Goal: Task Accomplishment & Management: Manage account settings

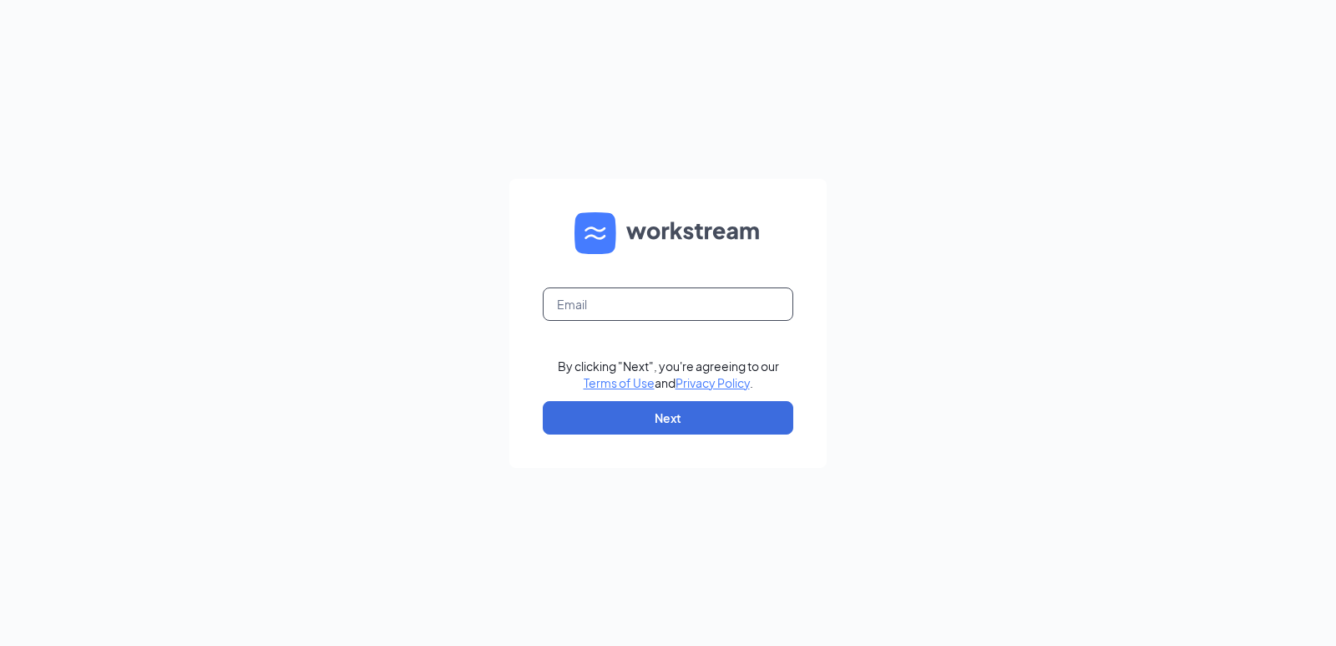
click at [596, 300] on input "text" at bounding box center [668, 303] width 251 height 33
type input "[EMAIL_ADDRESS][DOMAIN_NAME]"
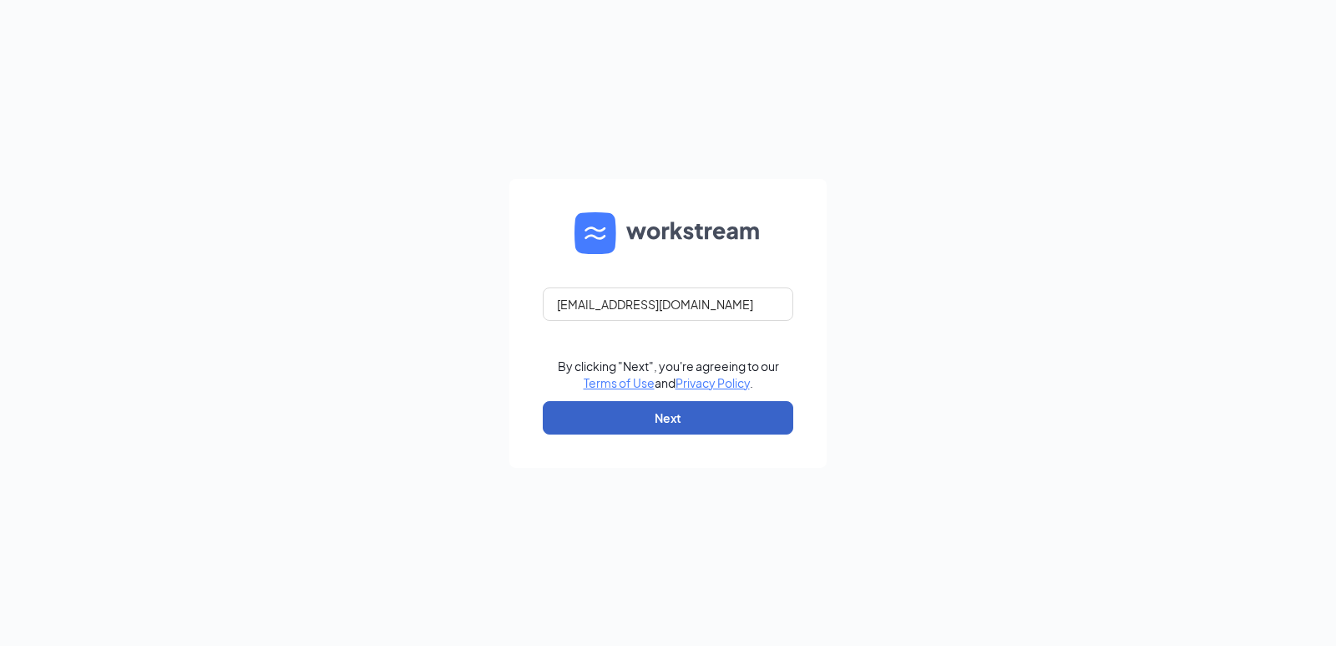
click at [684, 412] on button "Next" at bounding box center [668, 417] width 251 height 33
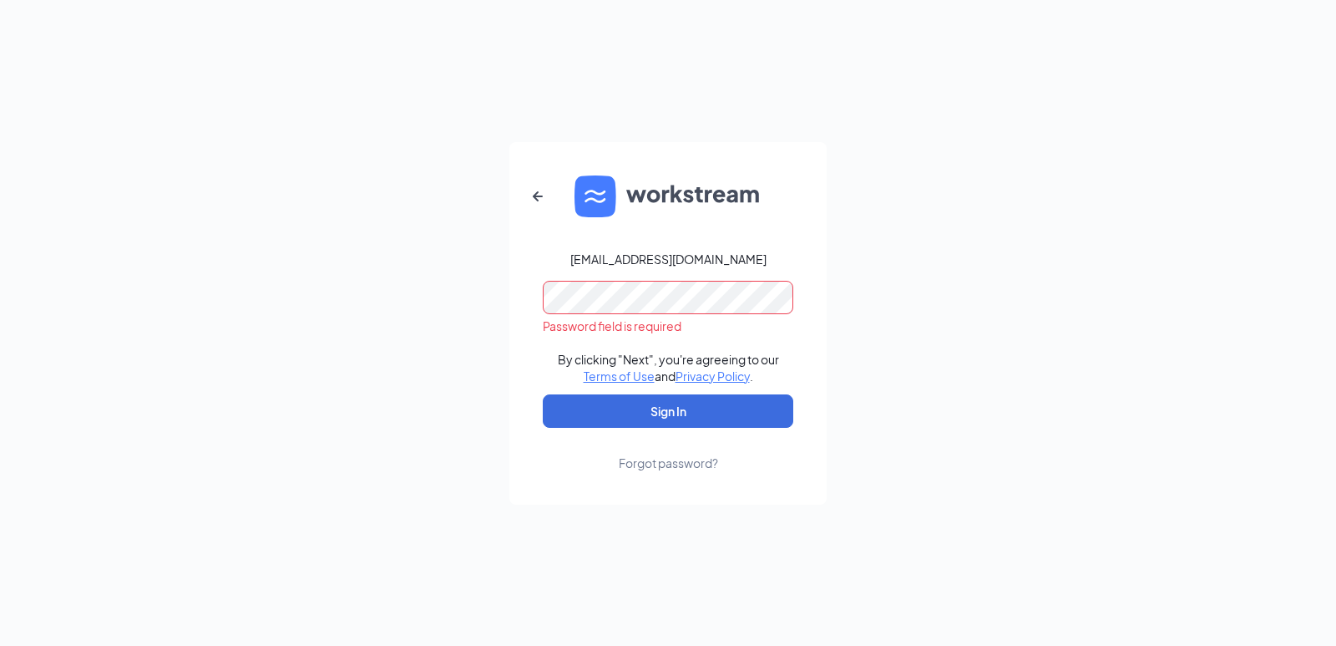
click at [682, 461] on div "Forgot password?" at bounding box center [668, 462] width 99 height 17
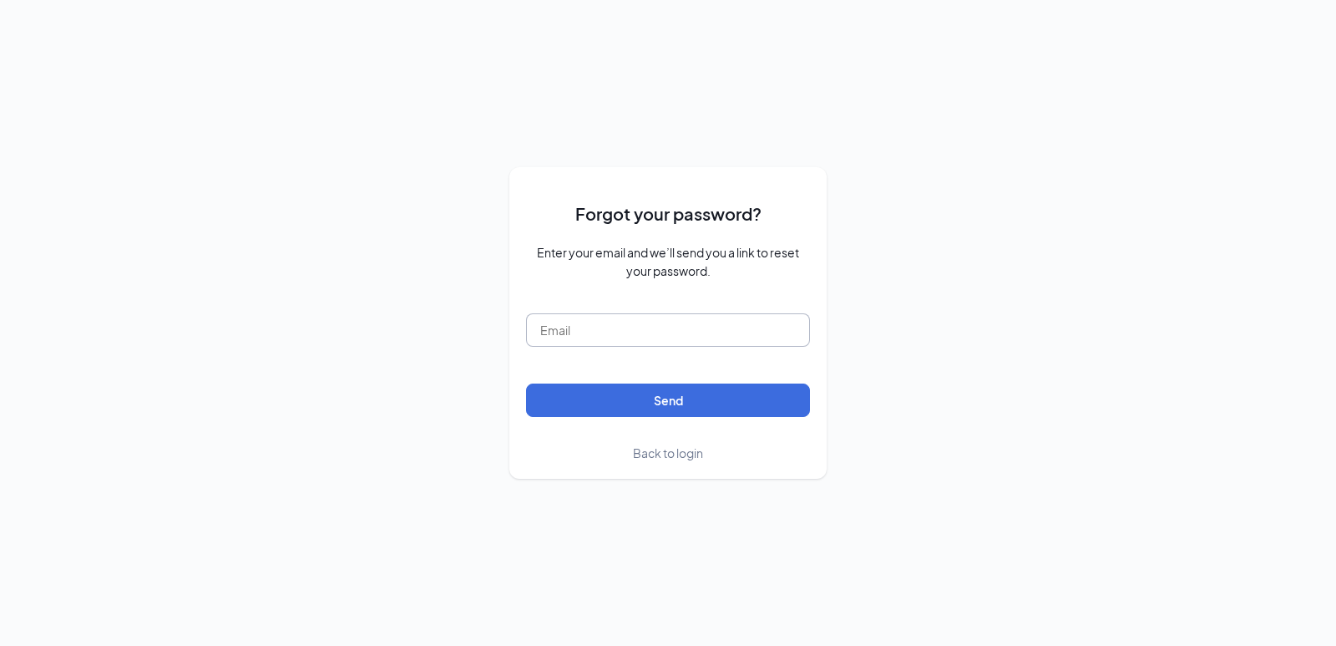
click at [596, 317] on input "text" at bounding box center [668, 329] width 284 height 33
type input "[EMAIL_ADDRESS][DOMAIN_NAME]"
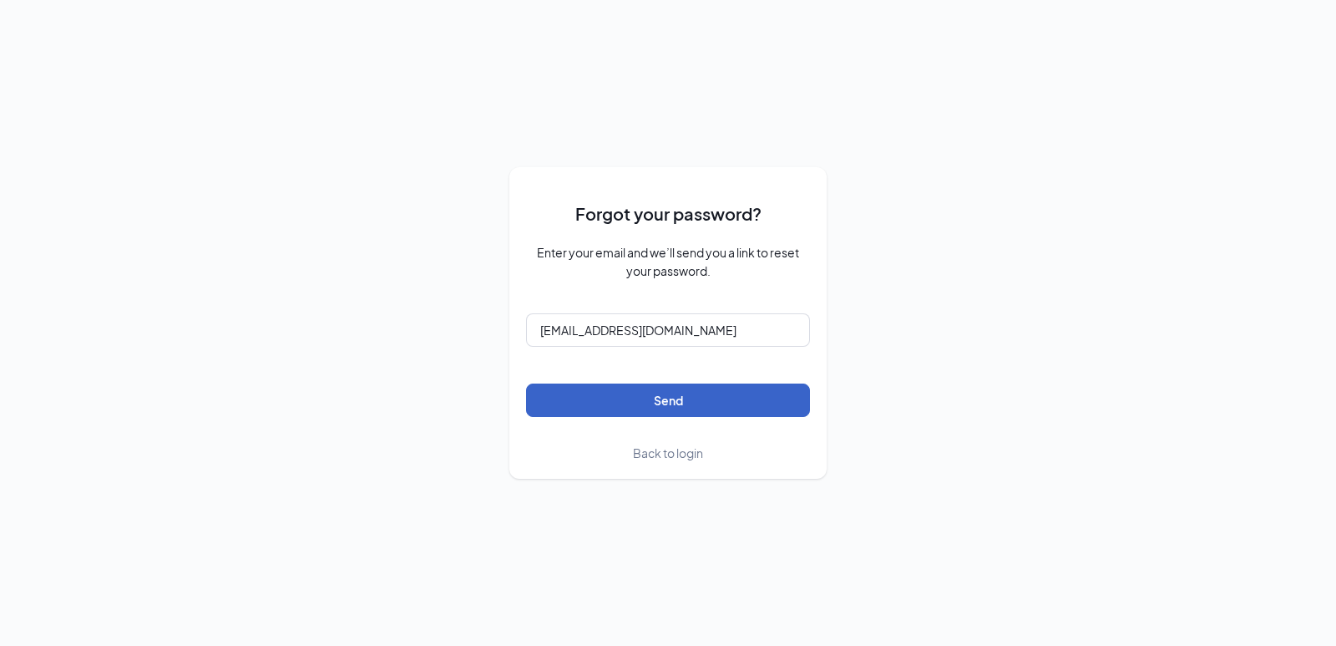
click at [658, 395] on button "Send" at bounding box center [668, 399] width 284 height 33
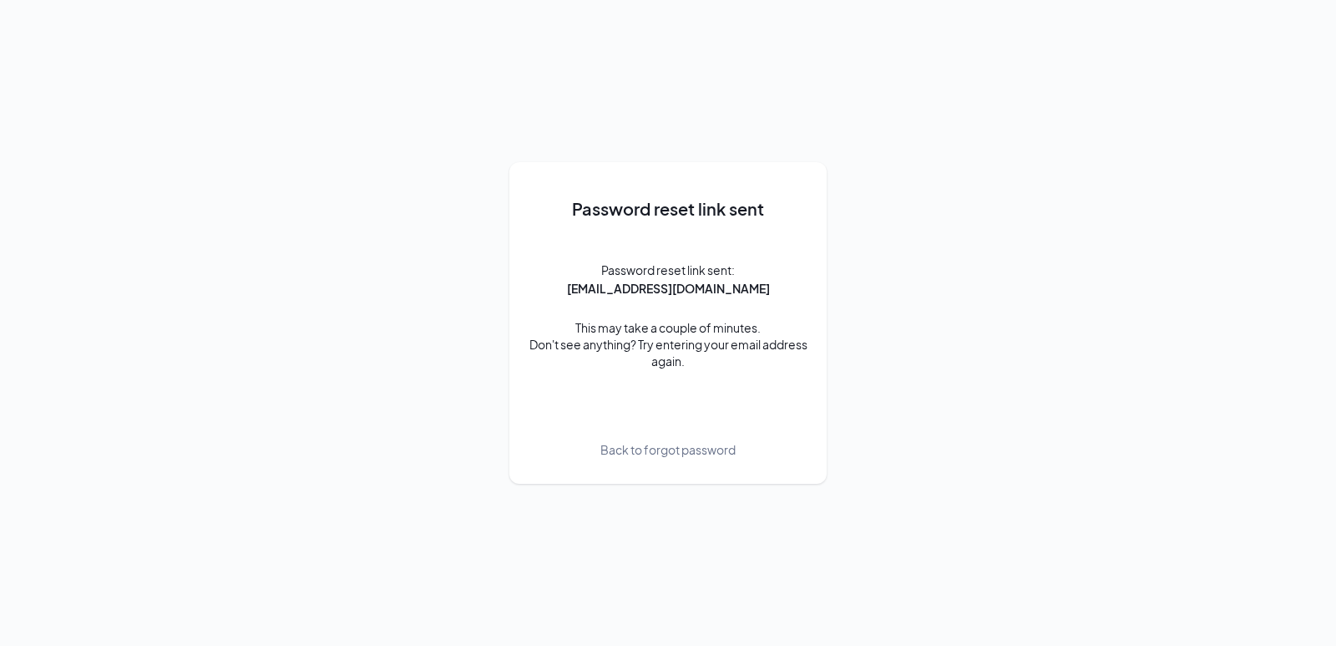
click at [673, 454] on span "Back to forgot password" at bounding box center [668, 449] width 135 height 18
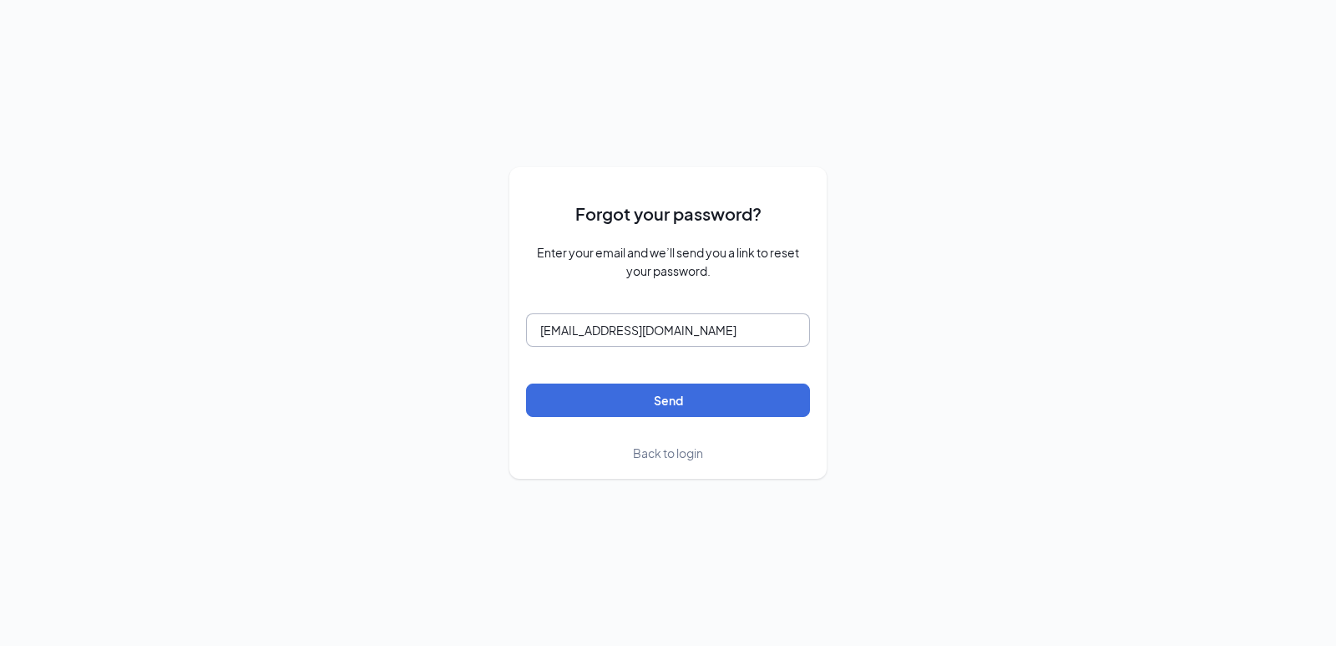
drag, startPoint x: 736, startPoint y: 328, endPoint x: 489, endPoint y: 312, distance: 247.8
click at [495, 311] on div "Forgot your password? Enter your email and we’ll send you a link to reset your …" at bounding box center [668, 323] width 1336 height 646
